Goal: Communication & Community: Participate in discussion

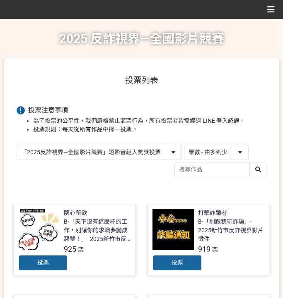
select select "vote"
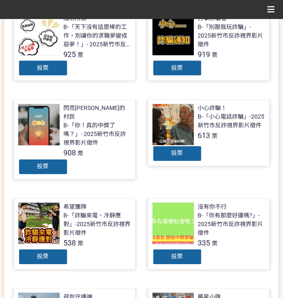
scroll to position [194, 0]
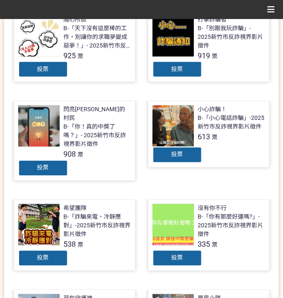
click at [58, 67] on div "投票" at bounding box center [43, 69] width 50 height 17
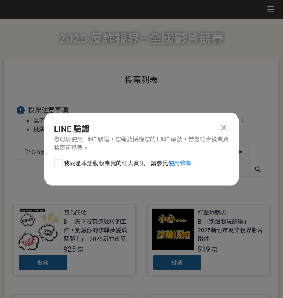
scroll to position [0, 0]
click at [92, 156] on div "LINE 驗證 您可以使用 LINE 驗證，您需要授權您的 LINE 帳號，若您符合投票資格即可投票。 我同意本活動收集我的個人資訊，請參見 使用條款" at bounding box center [141, 149] width 194 height 73
click at [91, 161] on span "我同意本活動收集我的個人資訊，請參見 使用條款" at bounding box center [127, 163] width 127 height 9
click at [60, 161] on input "我同意本活動收集我的個人資訊，請參見 使用條款" at bounding box center [57, 163] width 5 height 5
checkbox input "false"
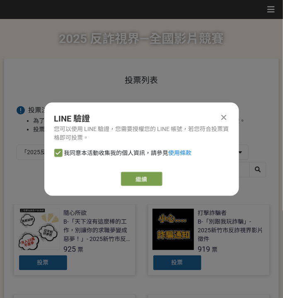
click at [223, 118] on icon at bounding box center [223, 117] width 5 height 8
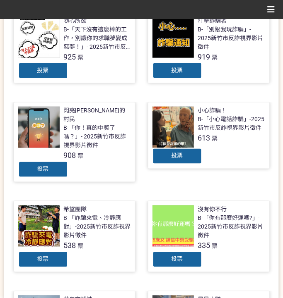
scroll to position [194, 0]
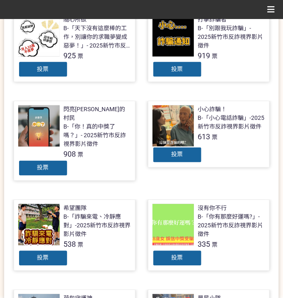
click at [164, 70] on div "投票" at bounding box center [177, 69] width 50 height 17
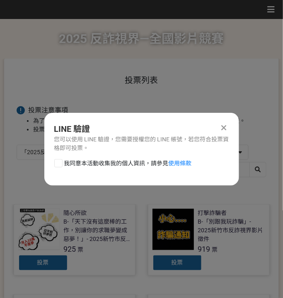
click at [96, 165] on span "我同意本活動收集我的個人資訊，請參見 使用條款" at bounding box center [127, 163] width 127 height 9
click at [60, 165] on input "我同意本活動收集我的個人資訊，請參見 使用條款" at bounding box center [57, 163] width 5 height 5
checkbox input "false"
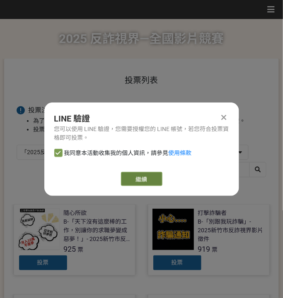
click at [135, 172] on link "繼續" at bounding box center [141, 179] width 41 height 14
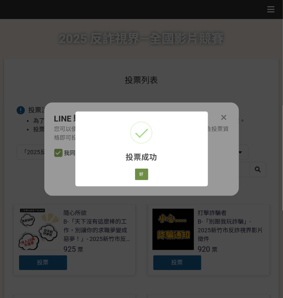
click at [147, 176] on div "好 Cancel" at bounding box center [141, 175] width 16 height 14
click at [142, 176] on button "好" at bounding box center [141, 175] width 13 height 12
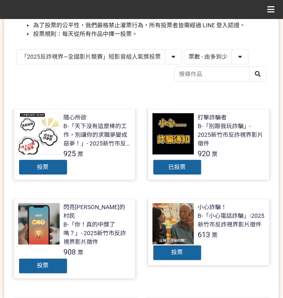
scroll to position [95, 0]
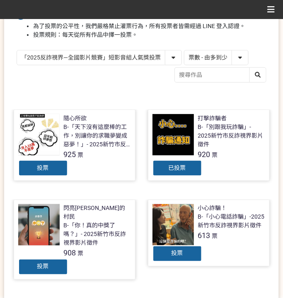
click at [122, 57] on select "「2025反詐視界—全國影片競賽」短影音組人氣獎投票 「2025反詐視界—全國影片競賽」短片組人氣獎投票" at bounding box center [99, 57] width 164 height 14
select select "13146"
click at [17, 50] on select "「2025反詐視界—全國影片競賽」短影音組人氣獎投票 「2025反詐視界—全國影片競賽」短片組人氣獎投票" at bounding box center [99, 57] width 164 height 14
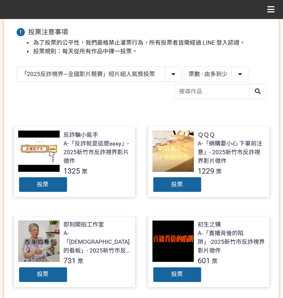
scroll to position [83, 0]
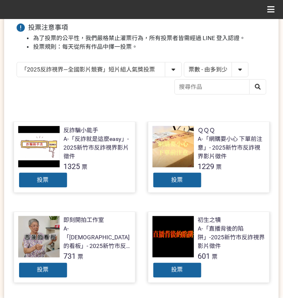
click at [192, 183] on div "投票" at bounding box center [177, 180] width 50 height 17
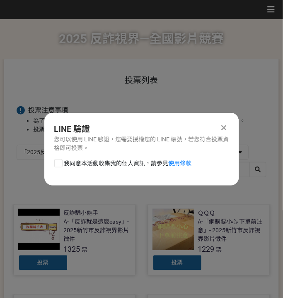
click at [107, 166] on span "我同意本活動收集我的個人資訊，請參見 使用條款" at bounding box center [127, 163] width 127 height 9
click at [60, 166] on input "我同意本活動收集我的個人資訊，請參見 使用條款" at bounding box center [57, 163] width 5 height 5
checkbox input "false"
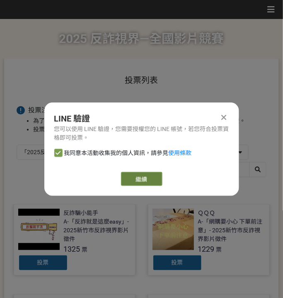
click at [123, 178] on link "繼續" at bounding box center [141, 179] width 41 height 14
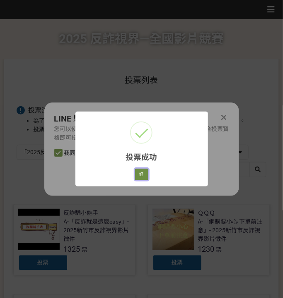
click at [140, 175] on button "好" at bounding box center [141, 175] width 13 height 12
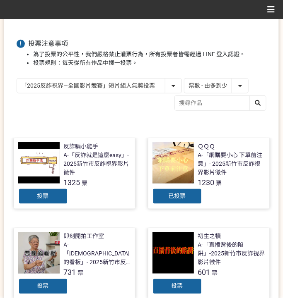
scroll to position [75, 0]
